Goal: Task Accomplishment & Management: Use online tool/utility

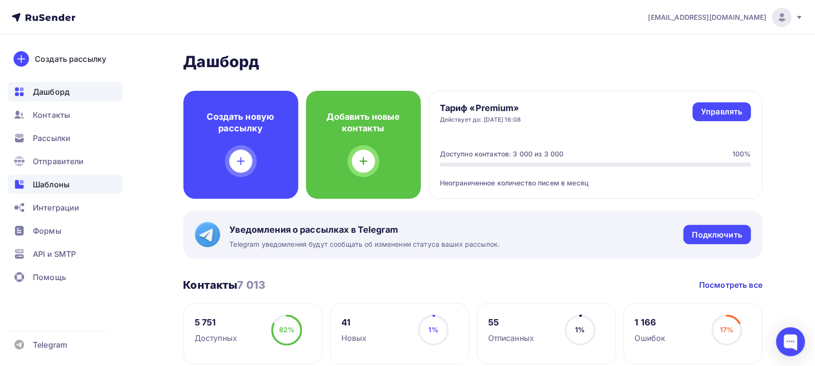
click at [35, 177] on div "Шаблоны" at bounding box center [65, 184] width 115 height 19
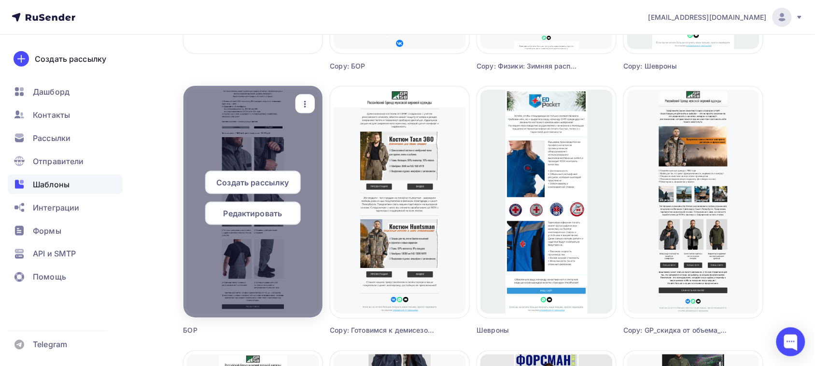
scroll to position [302, 0]
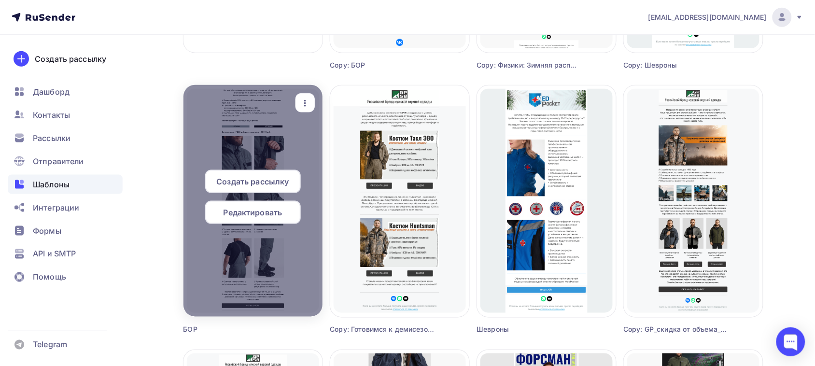
click at [228, 217] on span "Редактировать" at bounding box center [253, 213] width 59 height 12
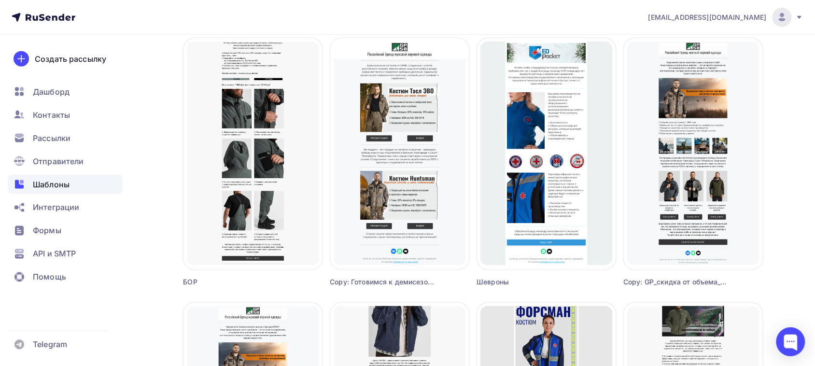
scroll to position [423, 0]
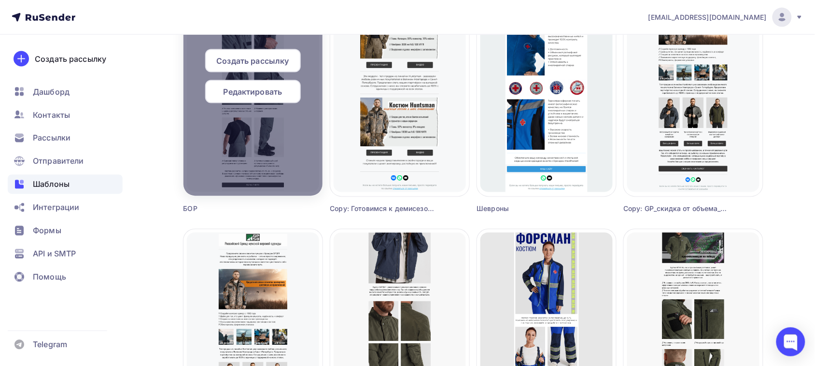
click at [256, 95] on span "Редактировать" at bounding box center [253, 92] width 59 height 12
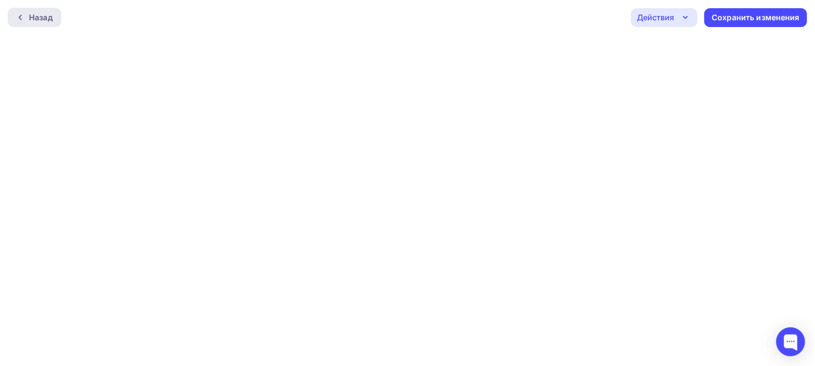
click at [16, 14] on icon at bounding box center [20, 18] width 8 height 8
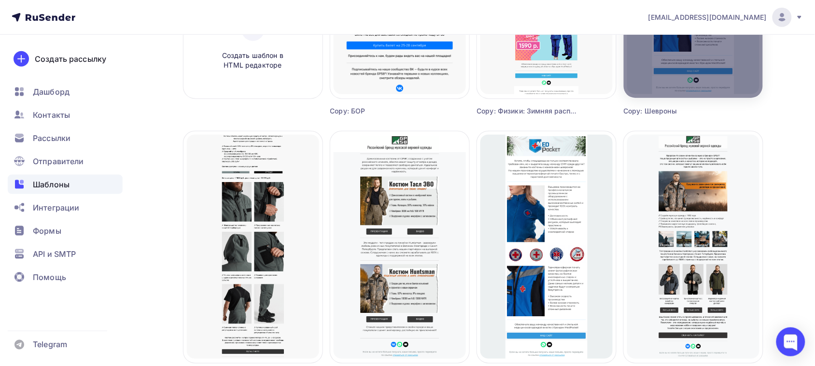
scroll to position [362, 0]
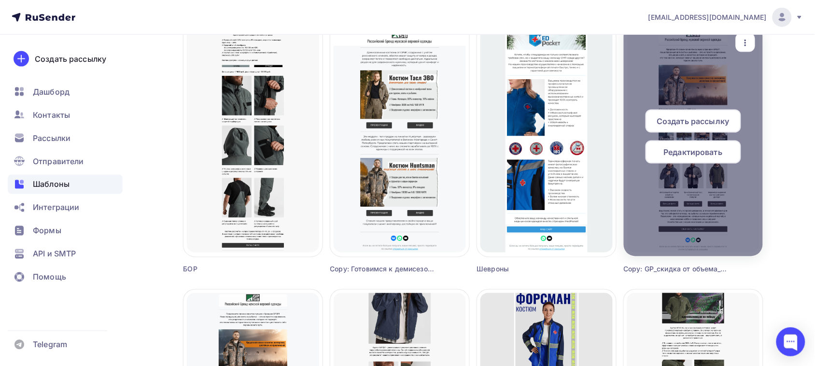
click at [702, 152] on span "Редактировать" at bounding box center [693, 152] width 59 height 12
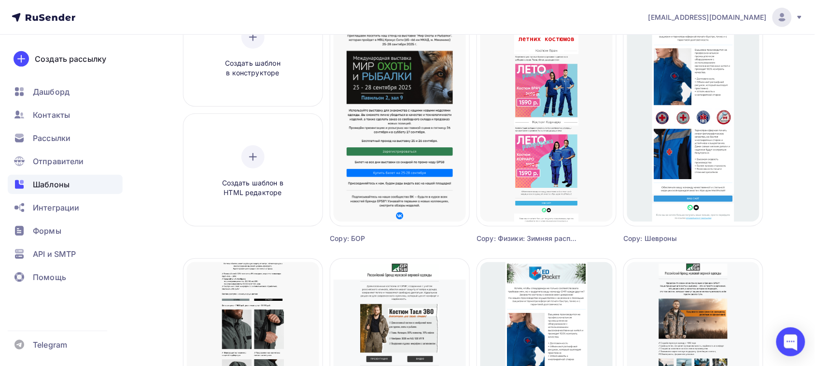
scroll to position [302, 0]
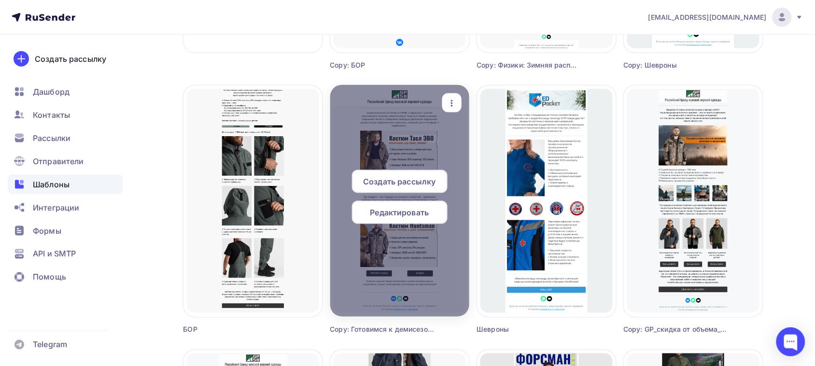
click at [408, 214] on span "Редактировать" at bounding box center [400, 213] width 59 height 12
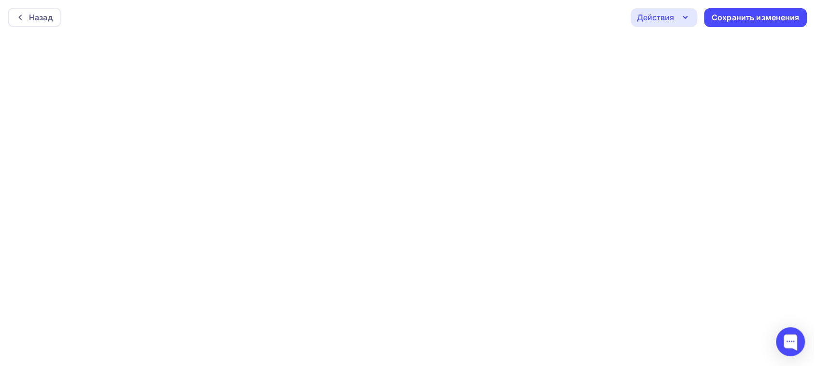
scroll to position [2, 0]
click at [34, 15] on div "Назад" at bounding box center [41, 15] width 24 height 12
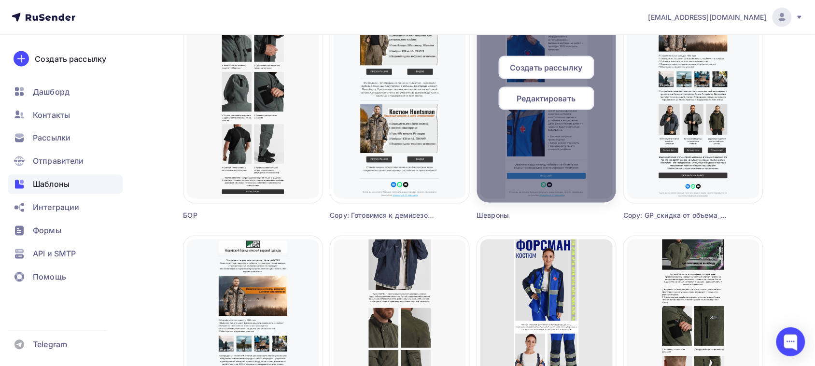
scroll to position [423, 0]
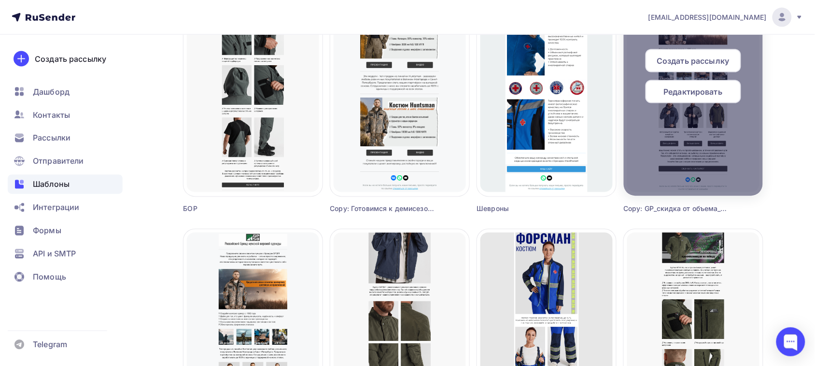
click at [694, 94] on span "Редактировать" at bounding box center [693, 92] width 59 height 12
